Goal: Task Accomplishment & Management: Manage account settings

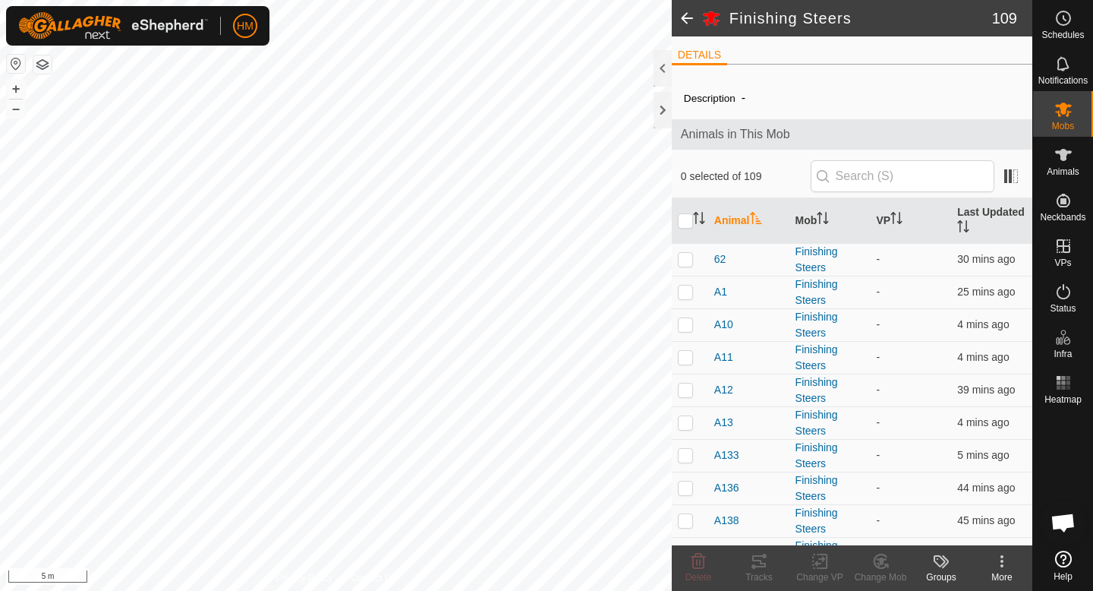
scroll to position [1405, 0]
click at [1068, 121] on span "Mobs" at bounding box center [1063, 125] width 22 height 9
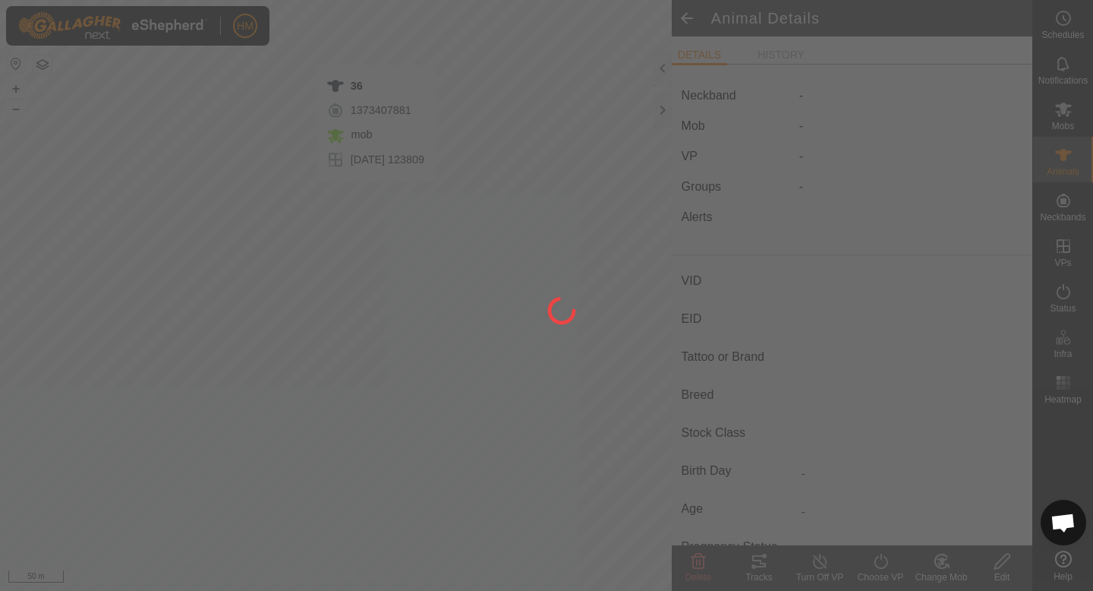
type input "36"
type input "-"
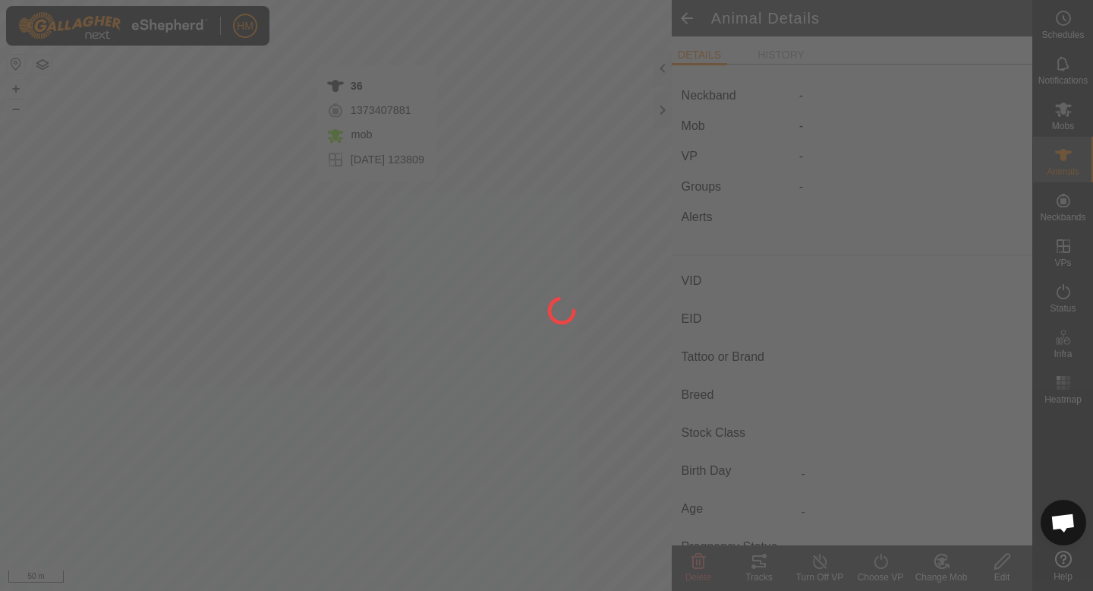
type input "-"
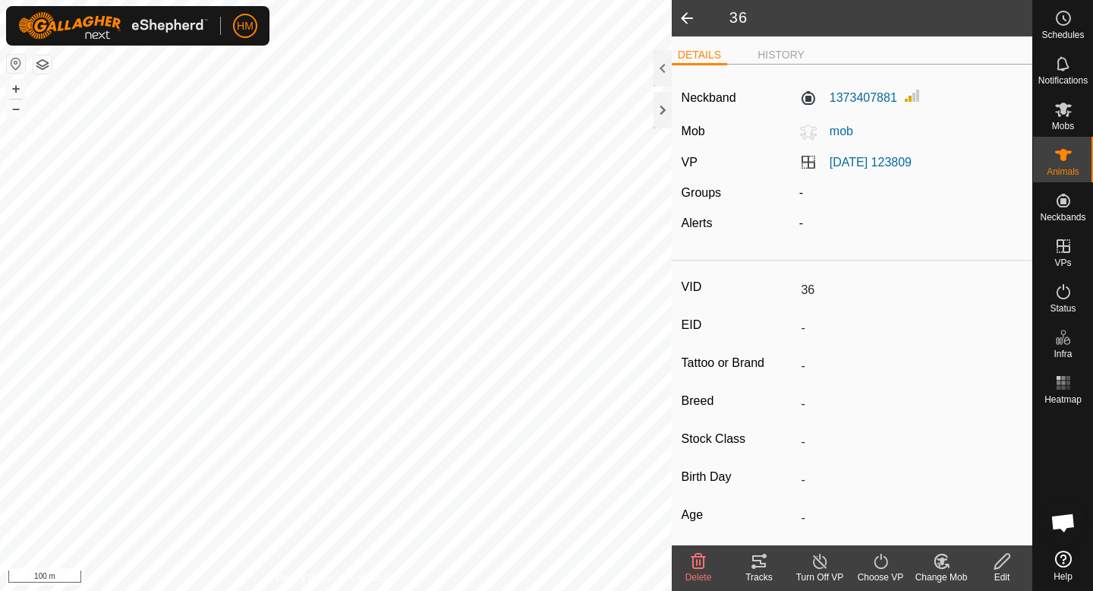
click at [559, 0] on html "HM Schedules Notifications Mobs Animals Neckbands VPs Status Infra Heatmap Help…" at bounding box center [546, 295] width 1093 height 591
type input "A143"
type input "-"
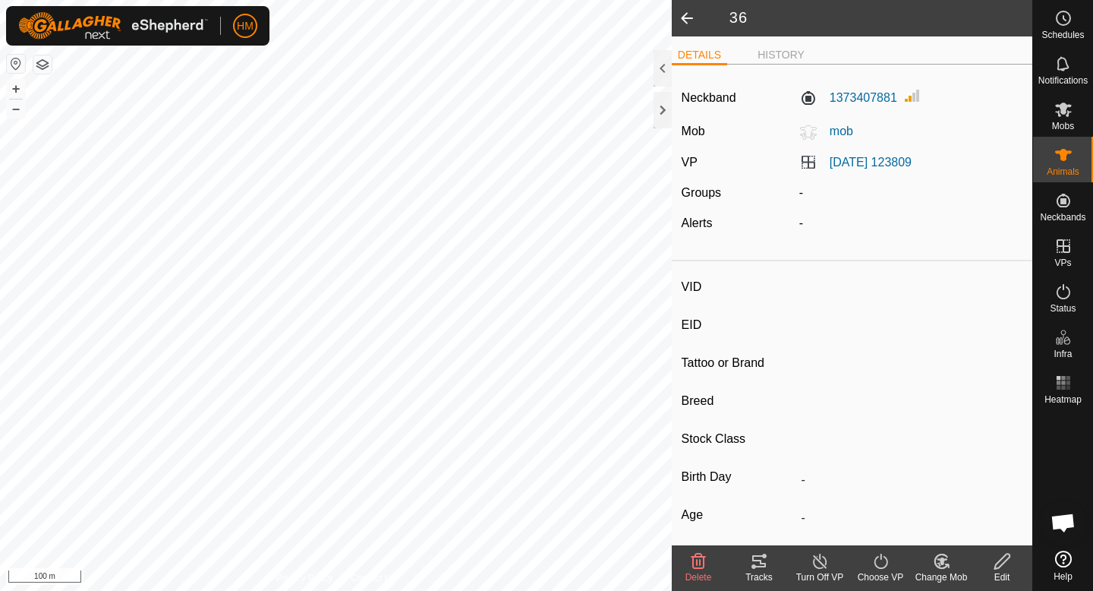
type input "-"
click at [942, 560] on icon at bounding box center [942, 561] width 11 height 8
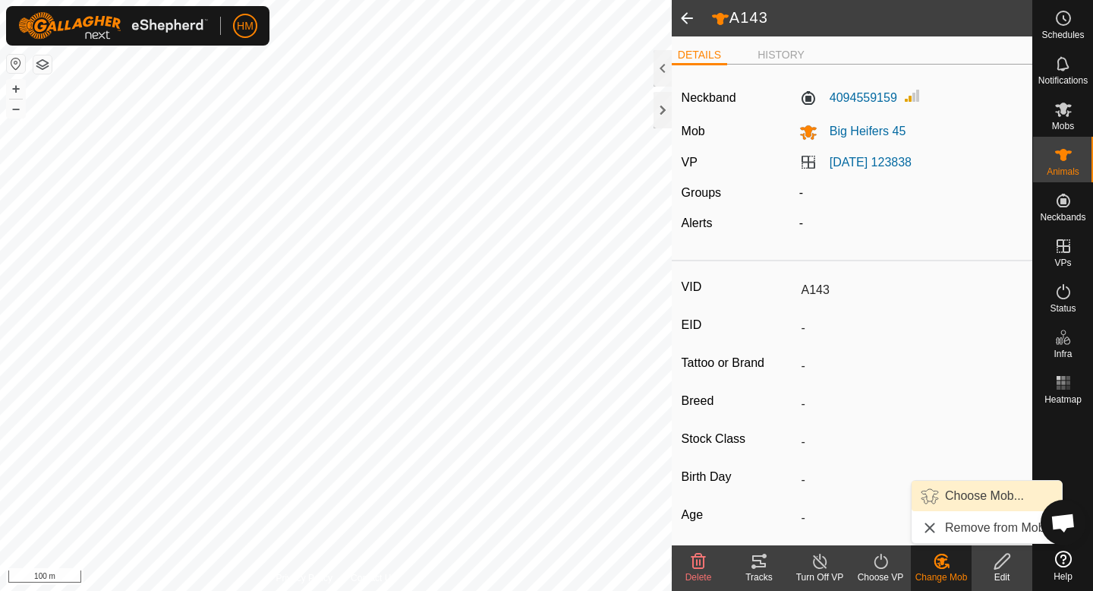
click at [941, 496] on link "Choose Mob..." at bounding box center [987, 496] width 150 height 30
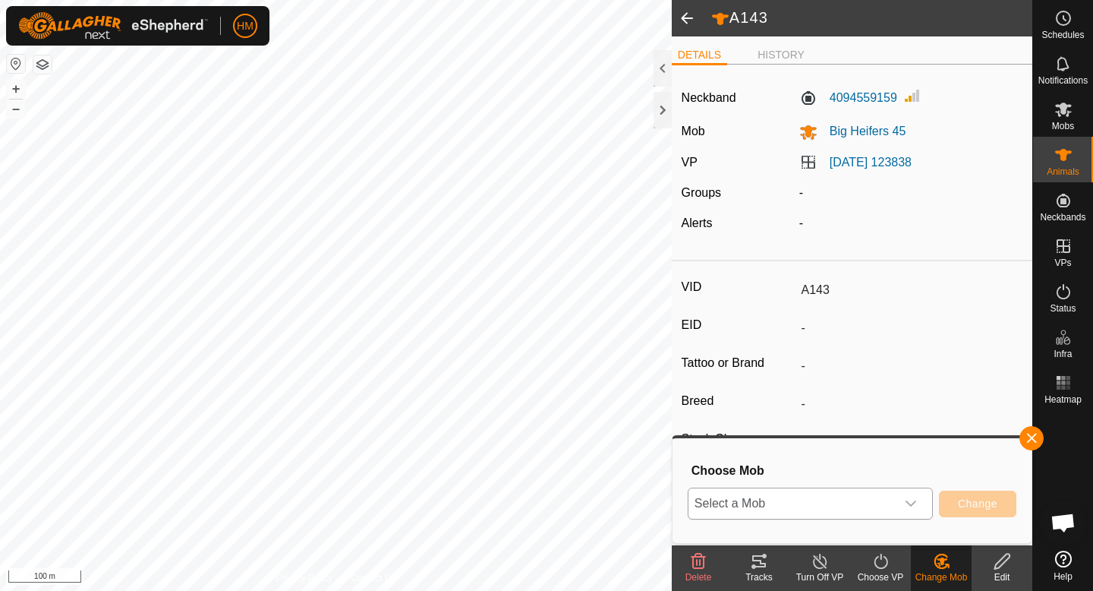
click at [903, 506] on div "dropdown trigger" at bounding box center [911, 503] width 30 height 30
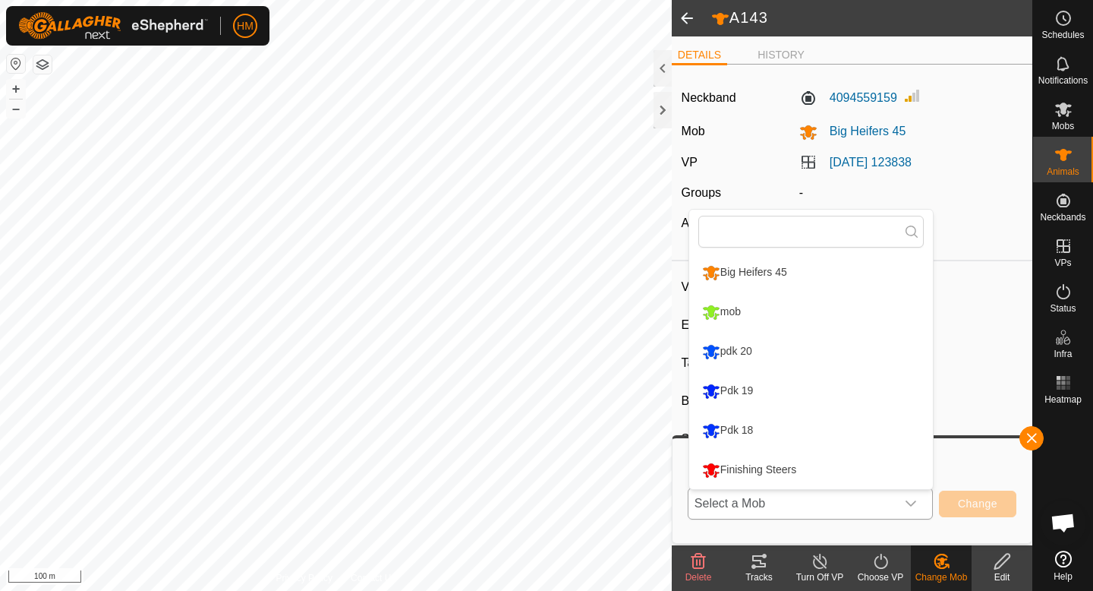
click at [786, 303] on li "mob" at bounding box center [811, 312] width 244 height 38
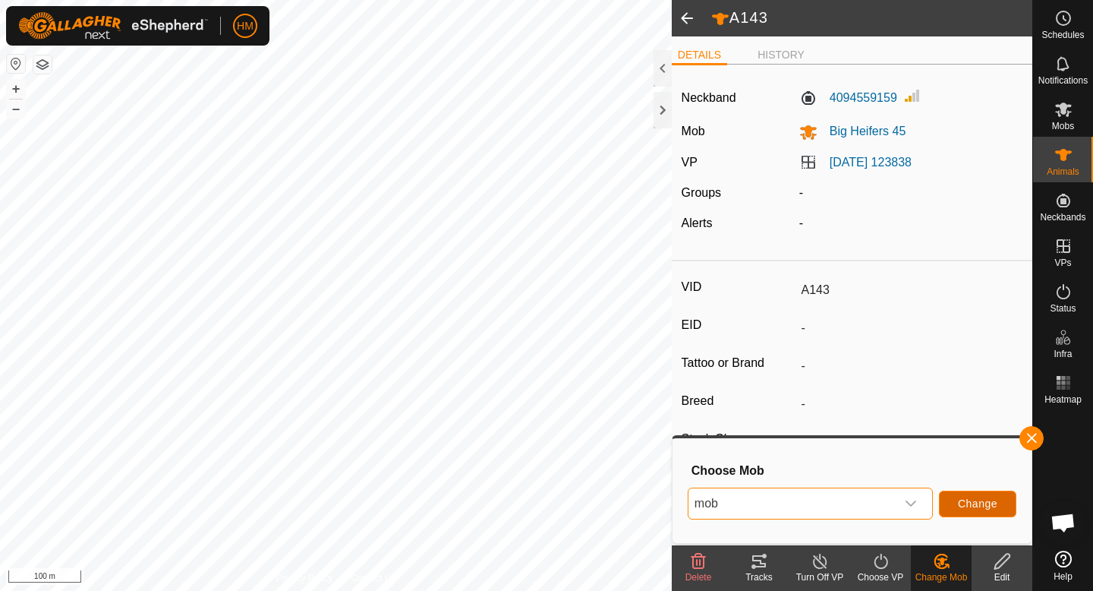
click at [970, 504] on span "Change" at bounding box center [977, 503] width 39 height 12
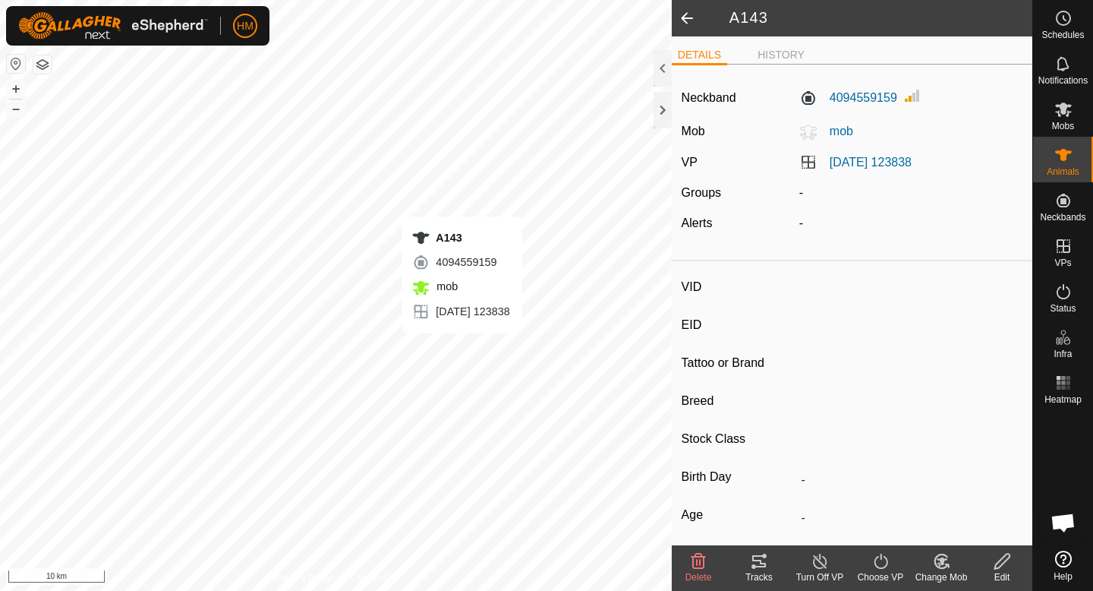
type input "36"
type input "-"
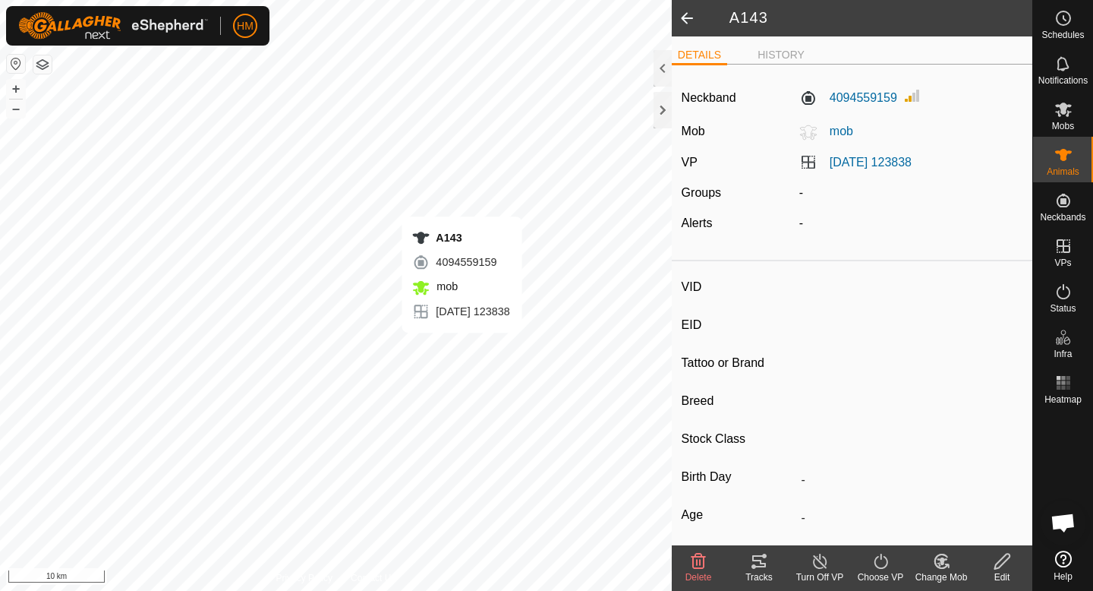
type input "-"
type input "43"
type input "-"
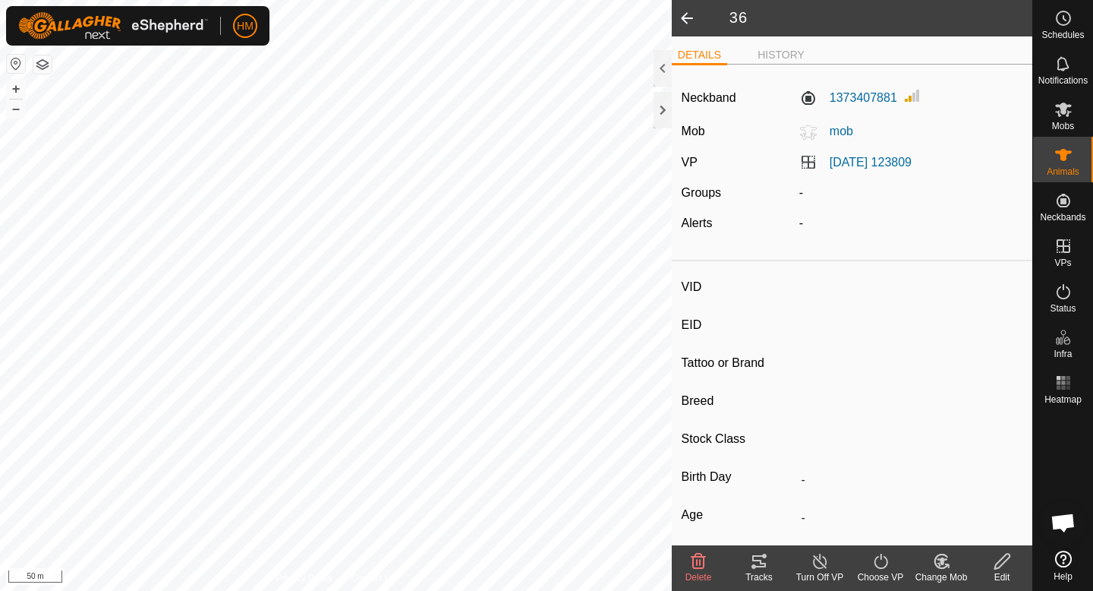
type input "-"
click at [755, 555] on icon at bounding box center [759, 561] width 14 height 12
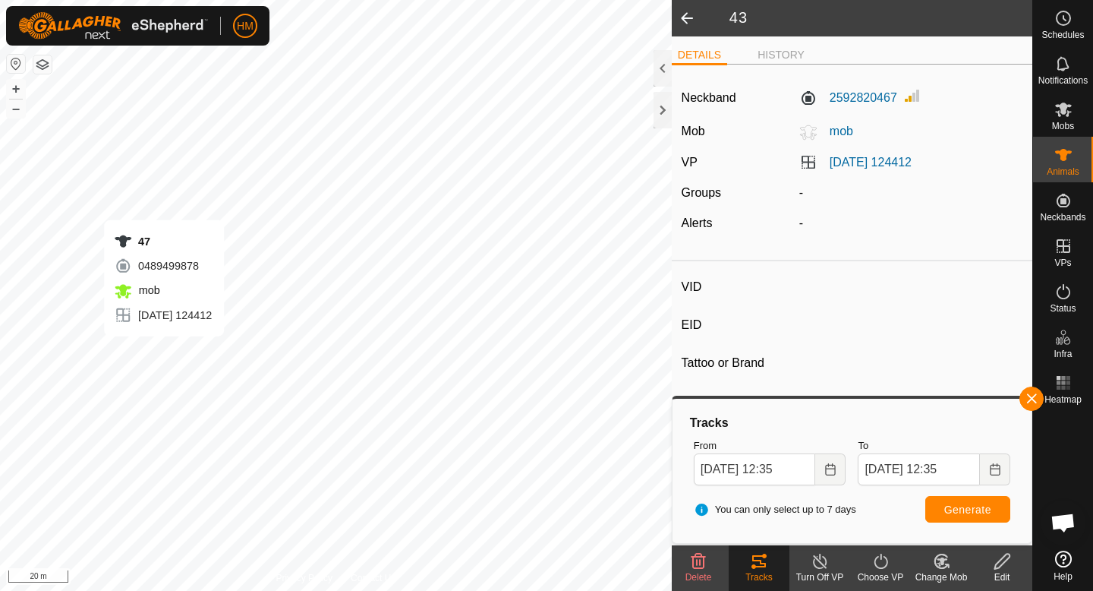
type input "47"
type input "-"
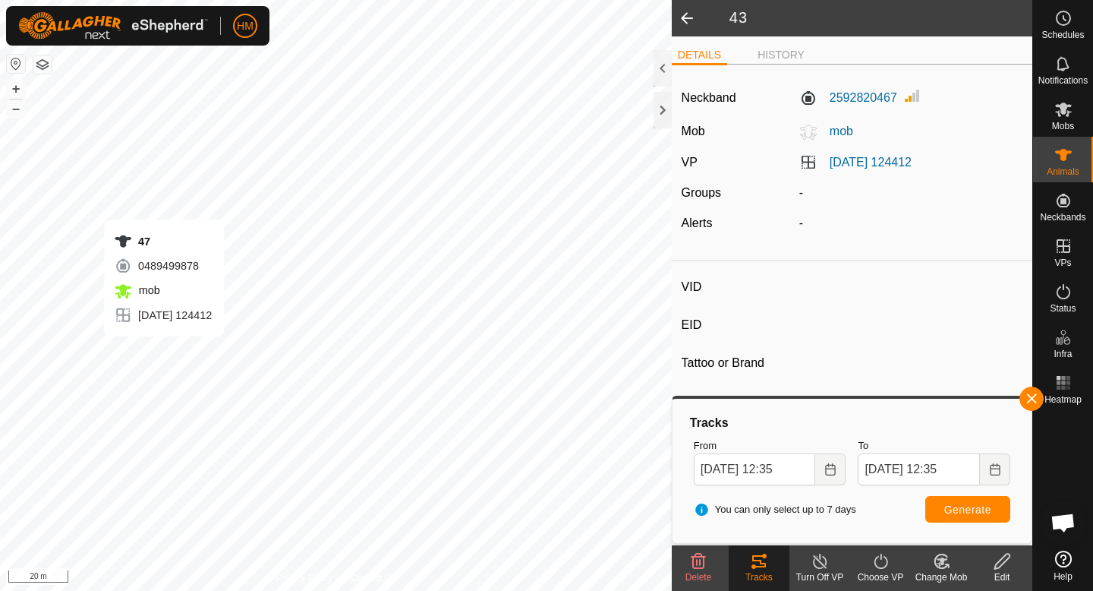
type input "-"
click at [948, 571] on div "Change Mob" at bounding box center [941, 577] width 61 height 14
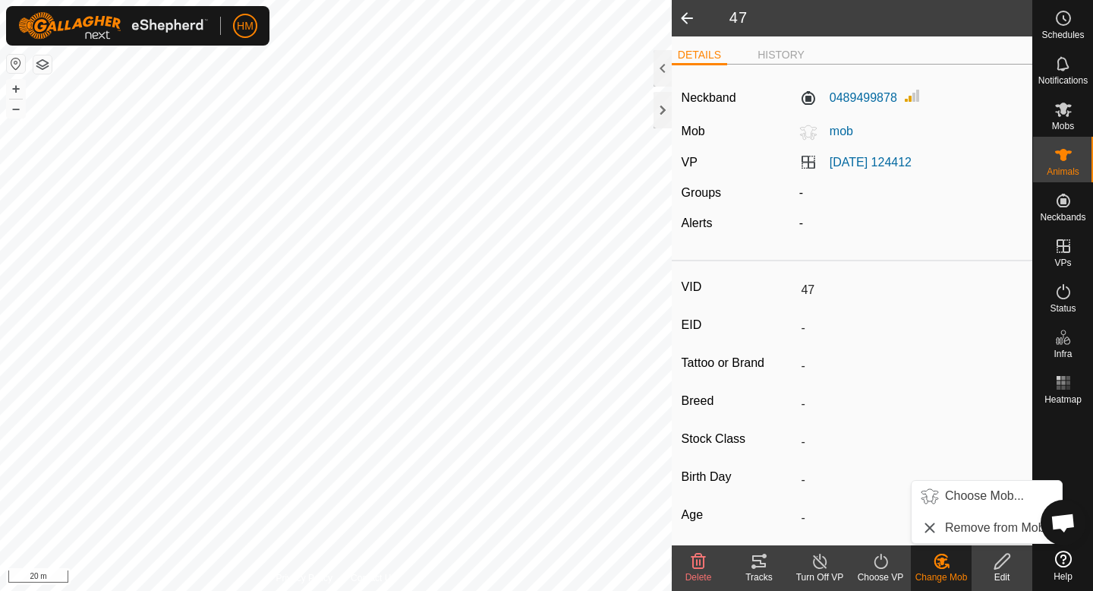
click at [768, 571] on div "Tracks" at bounding box center [759, 577] width 61 height 14
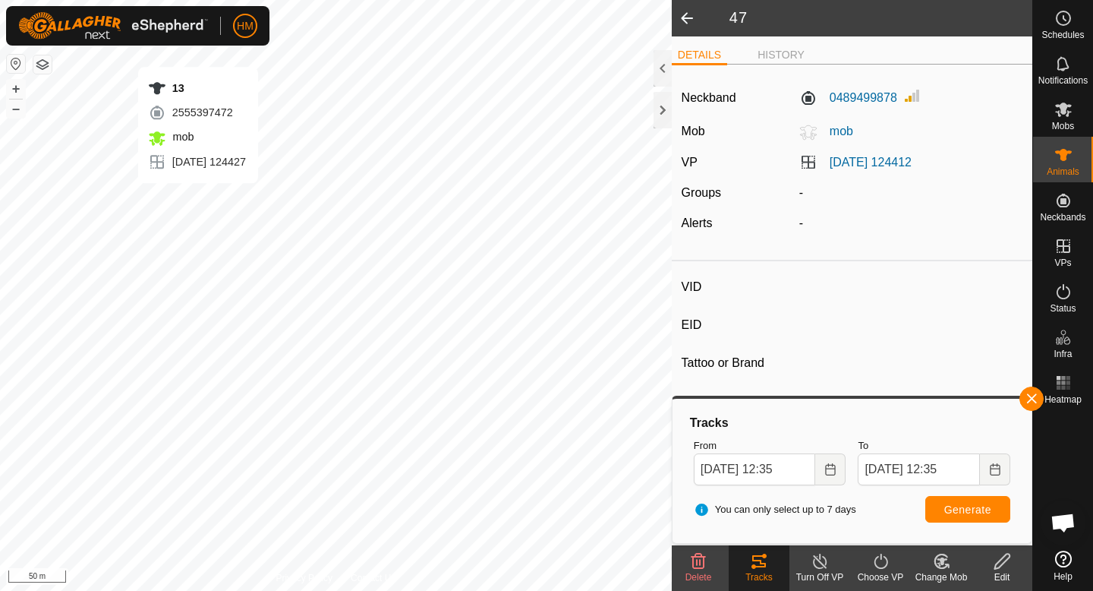
type input "13"
type input "-"
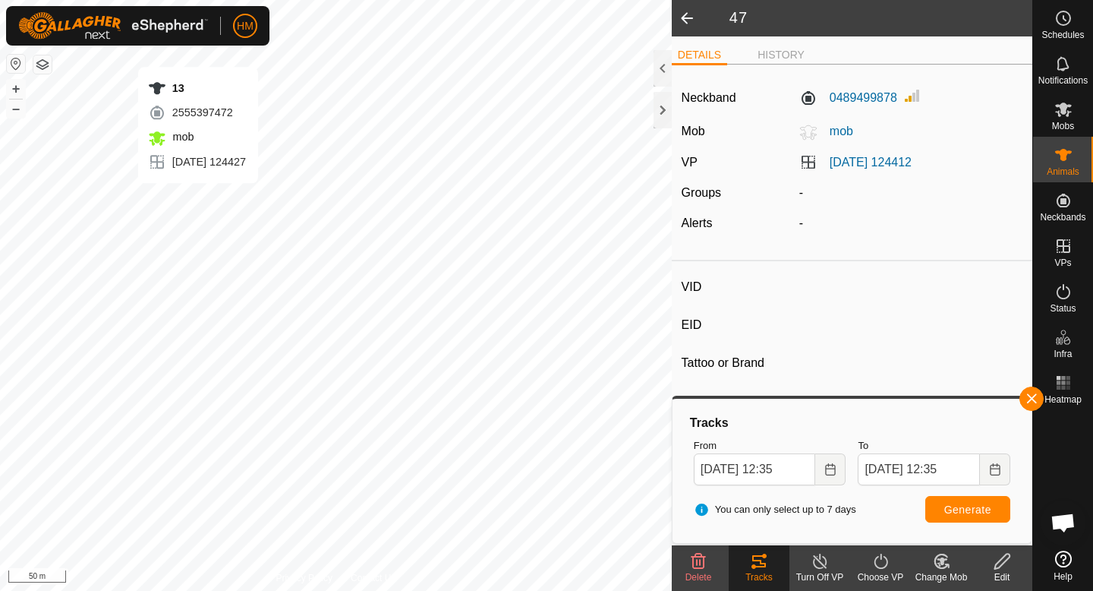
type input "-"
click at [765, 552] on icon at bounding box center [759, 561] width 18 height 18
click at [938, 566] on icon at bounding box center [941, 561] width 19 height 18
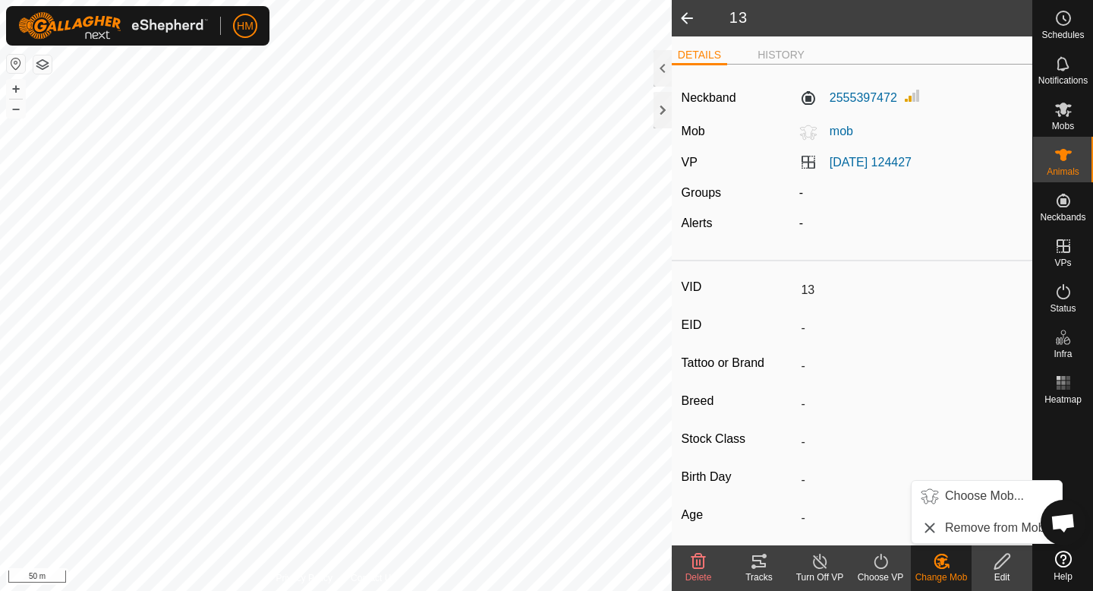
click at [750, 552] on icon at bounding box center [759, 561] width 18 height 18
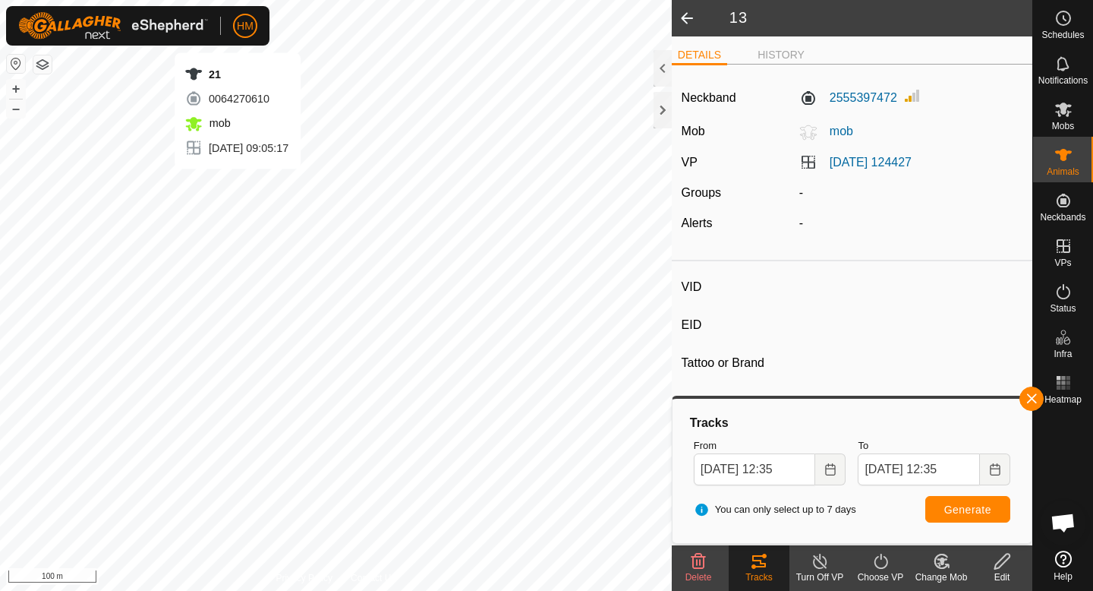
type input "21"
type input "-"
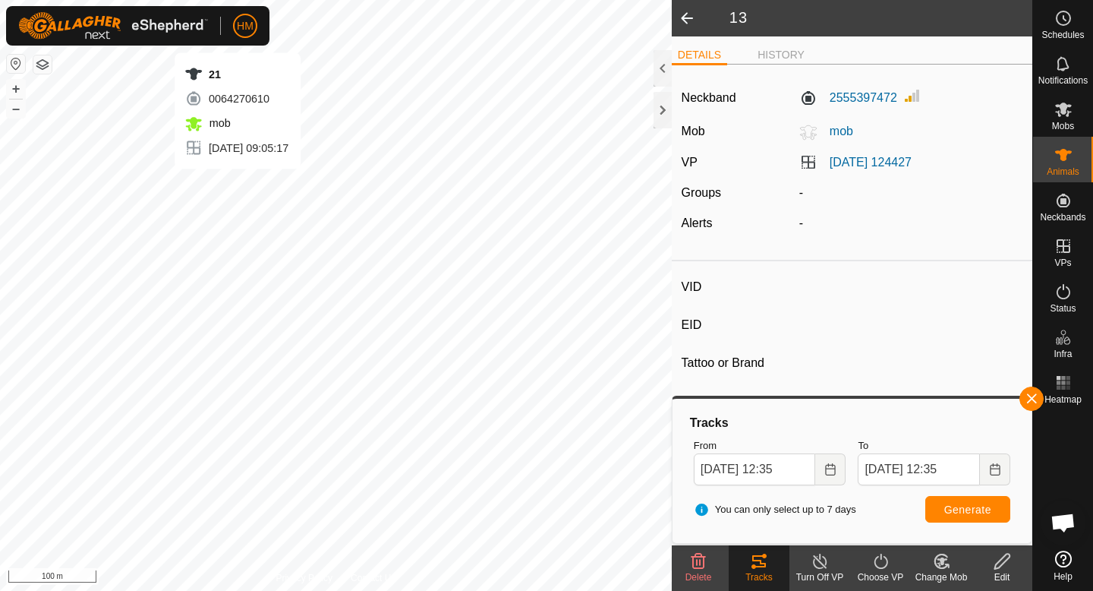
type input "-"
click at [910, 560] on footer "Delete Tracks Turn Off VP Choose VP Change Mob Edit" at bounding box center [852, 568] width 361 height 46
click at [882, 561] on icon at bounding box center [881, 561] width 19 height 18
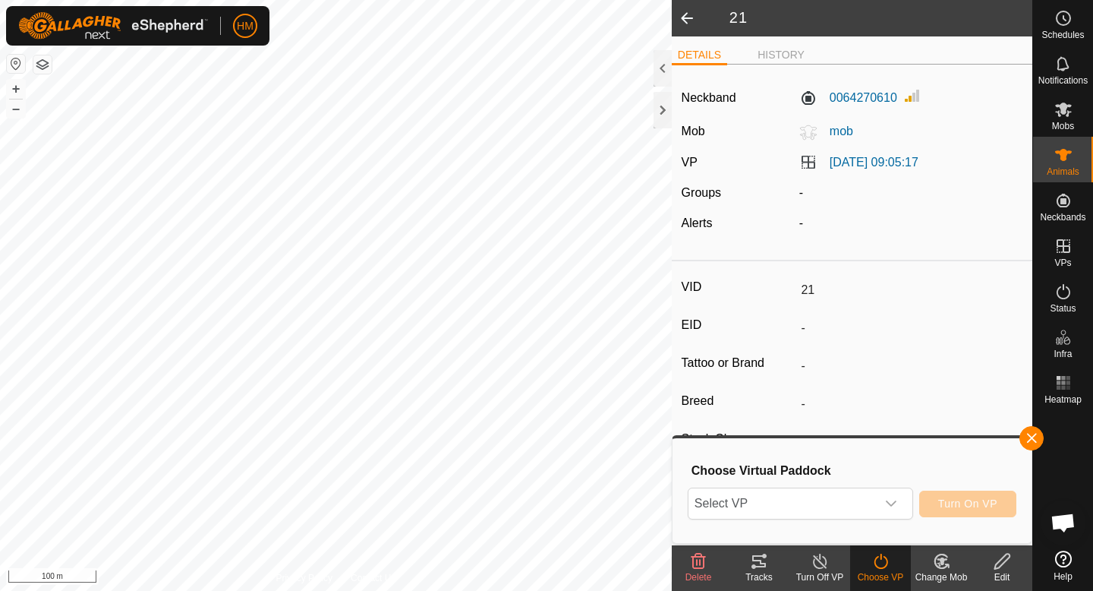
click at [759, 562] on icon at bounding box center [759, 561] width 18 height 18
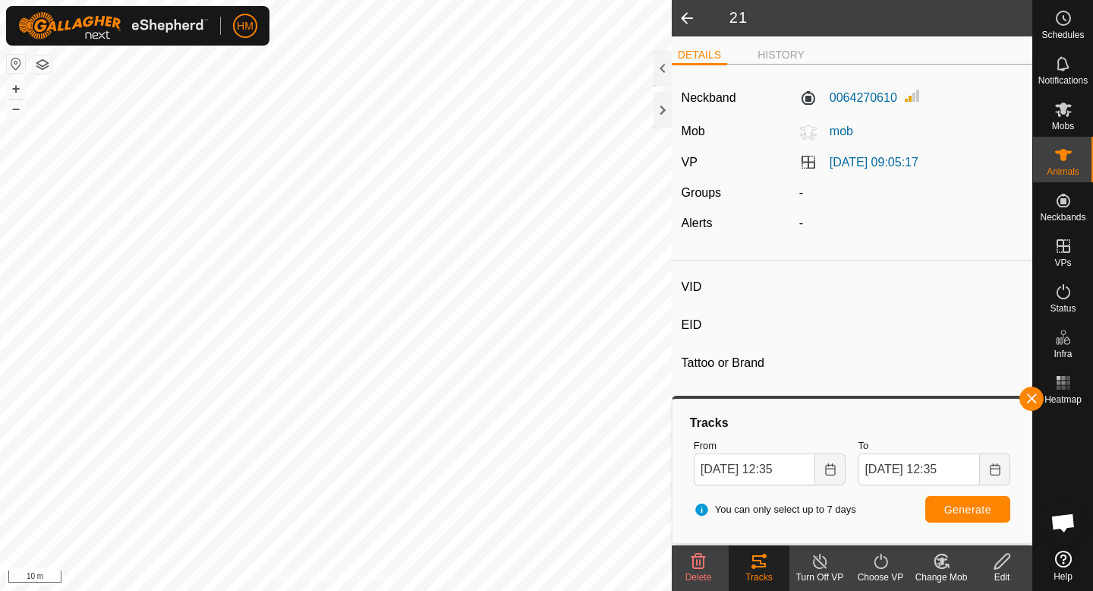
type input "13"
type input "-"
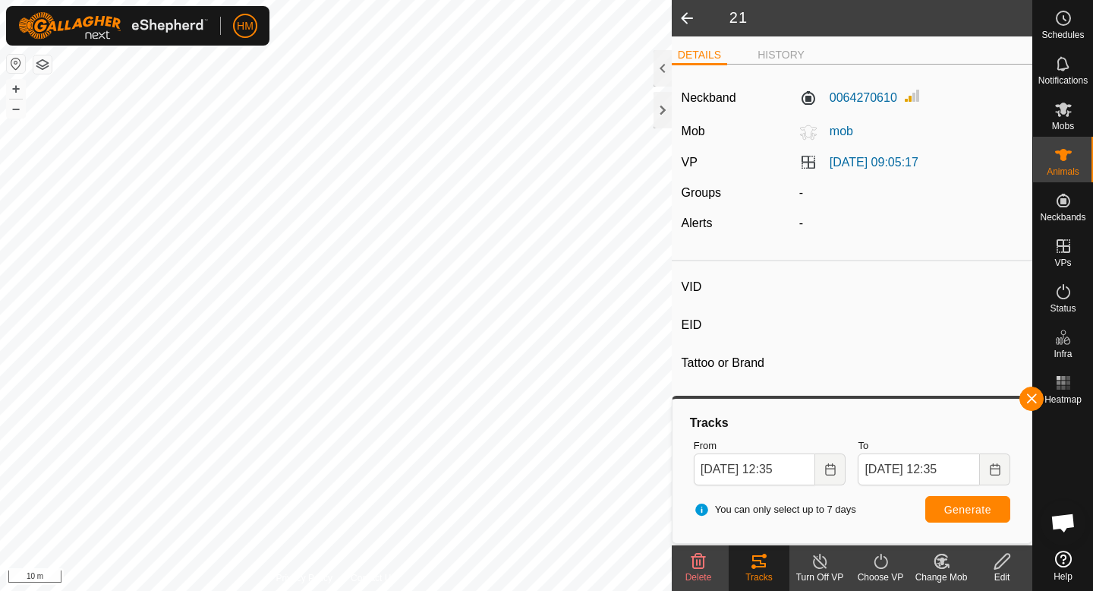
type input "-"
type input "47"
type input "-"
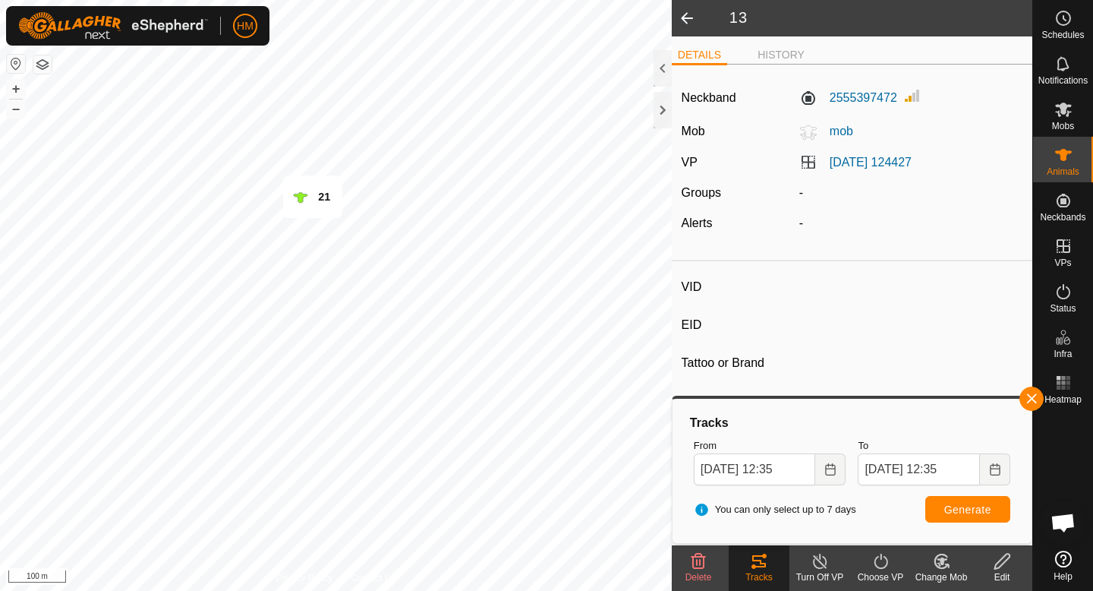
type input "-"
